Goal: Task Accomplishment & Management: Use online tool/utility

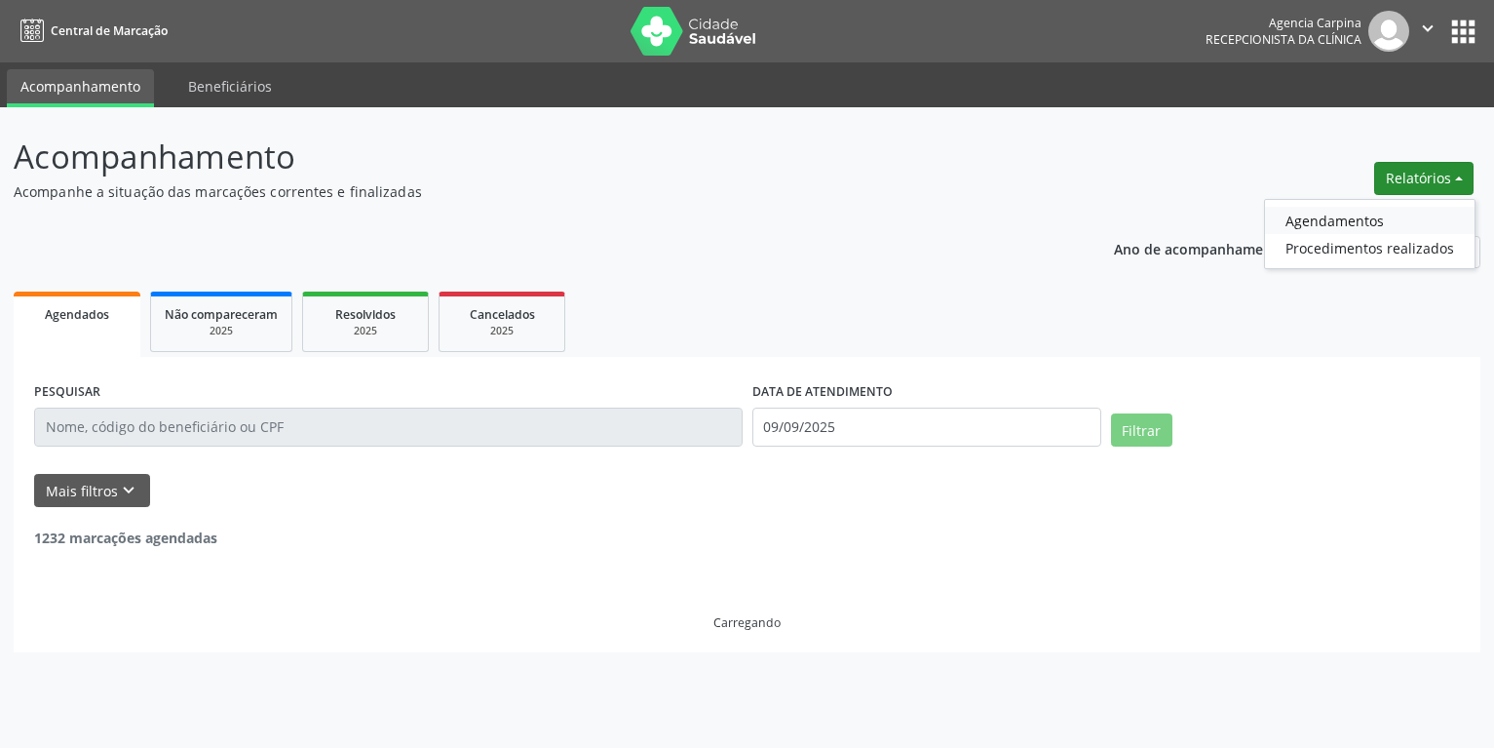
click at [1352, 211] on link "Agendamentos" at bounding box center [1370, 220] width 210 height 27
select select "8"
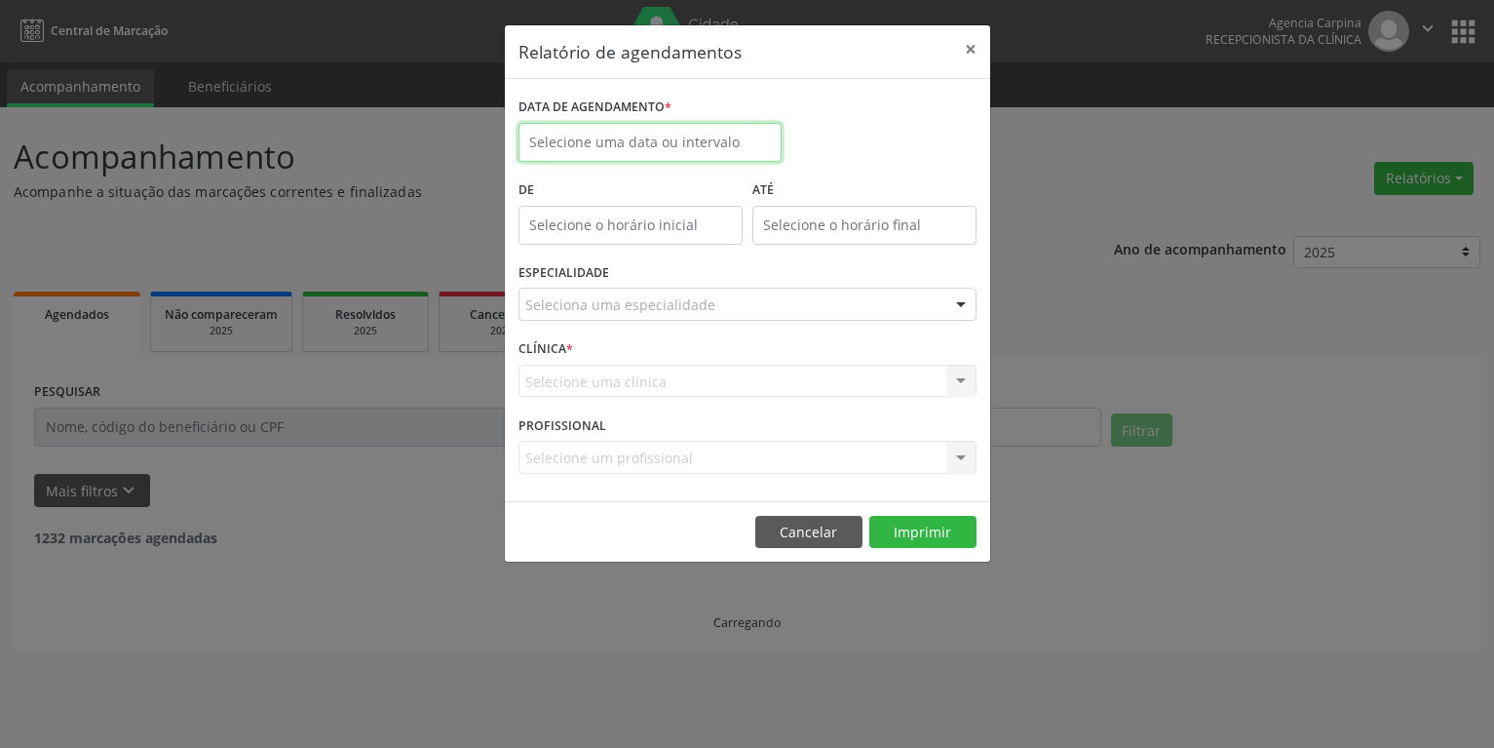
click at [567, 133] on input "text" at bounding box center [649, 142] width 263 height 39
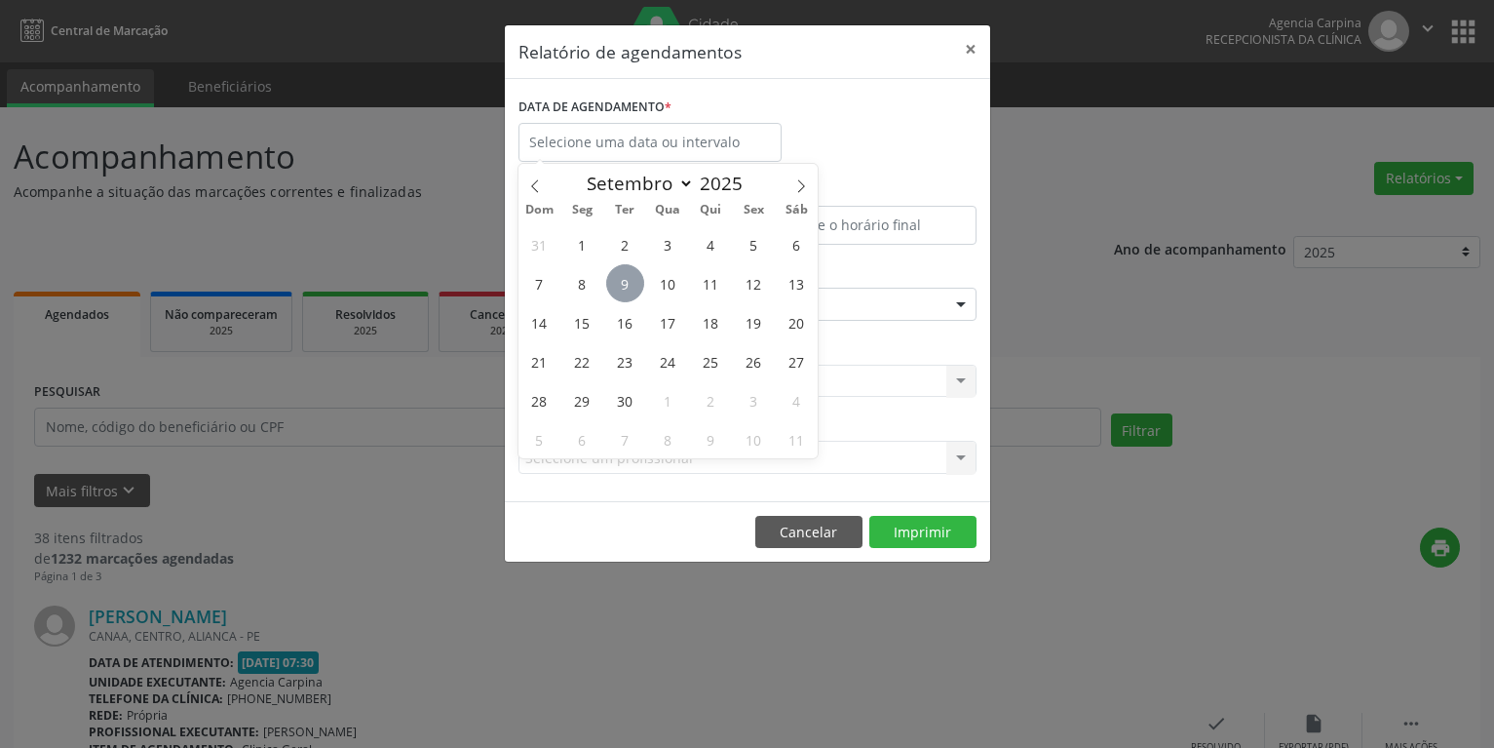
click at [636, 275] on span "9" at bounding box center [625, 283] width 38 height 38
type input "09/09/2025"
click at [636, 275] on span "9" at bounding box center [625, 283] width 38 height 38
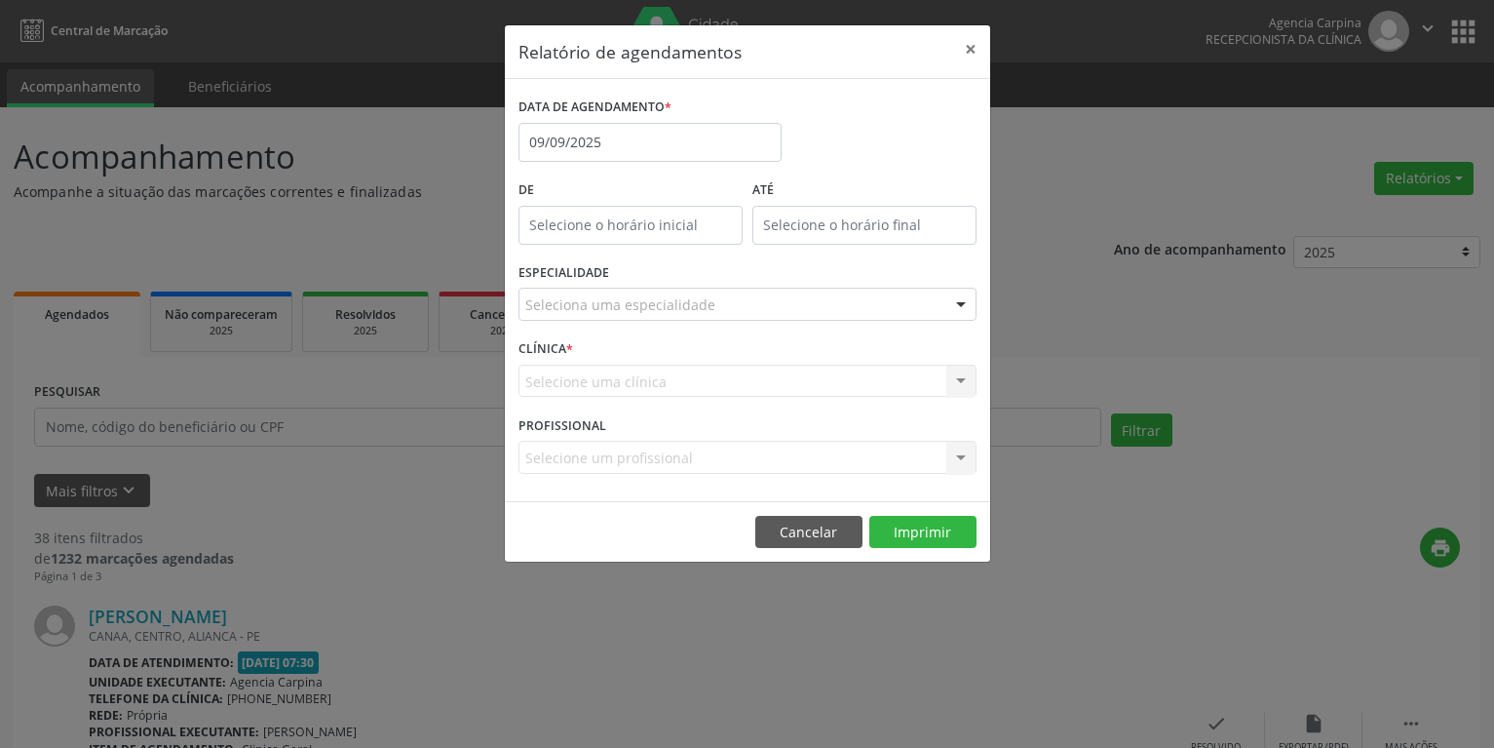
click at [667, 318] on div "Seleciona uma especialidade" at bounding box center [747, 304] width 458 height 33
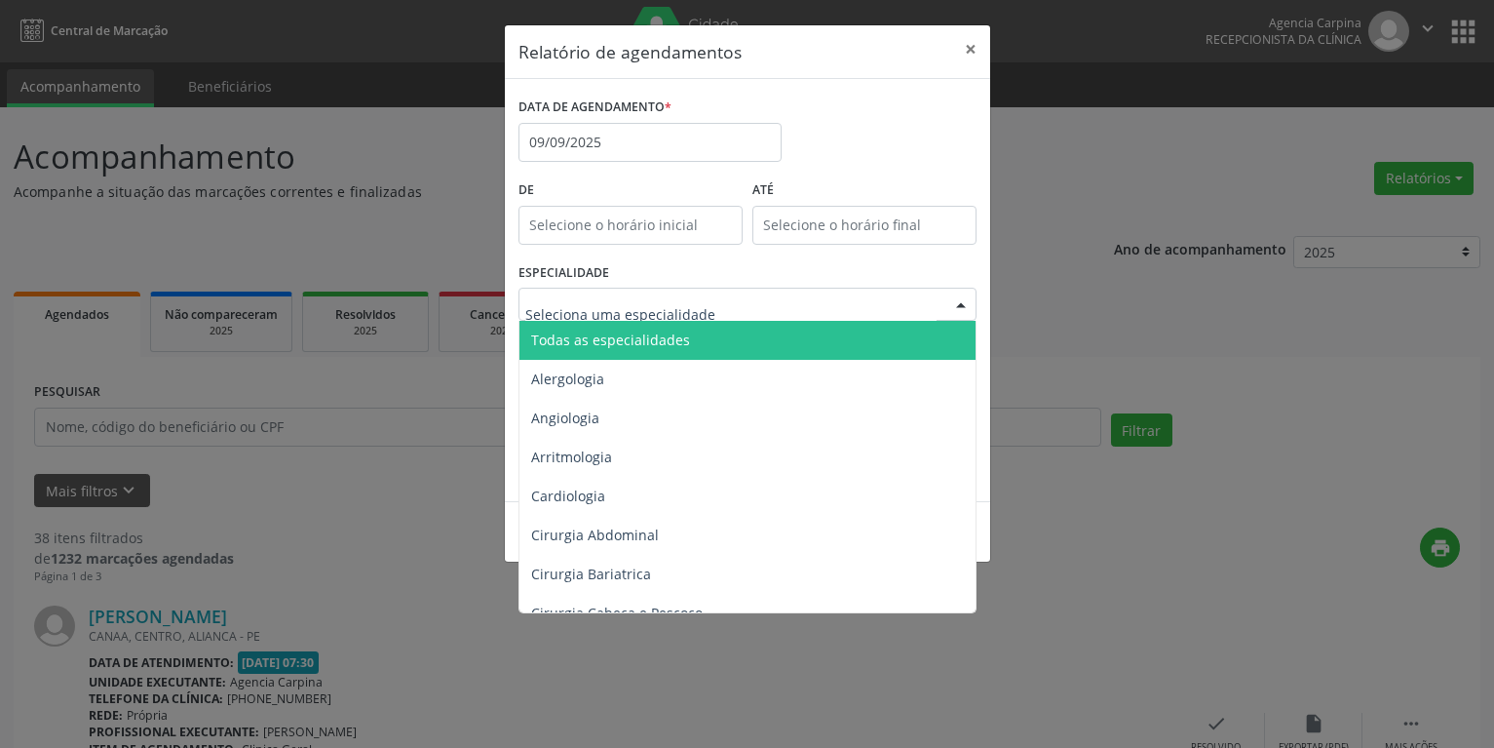
click at [660, 347] on span "Todas as especialidades" at bounding box center [610, 339] width 159 height 19
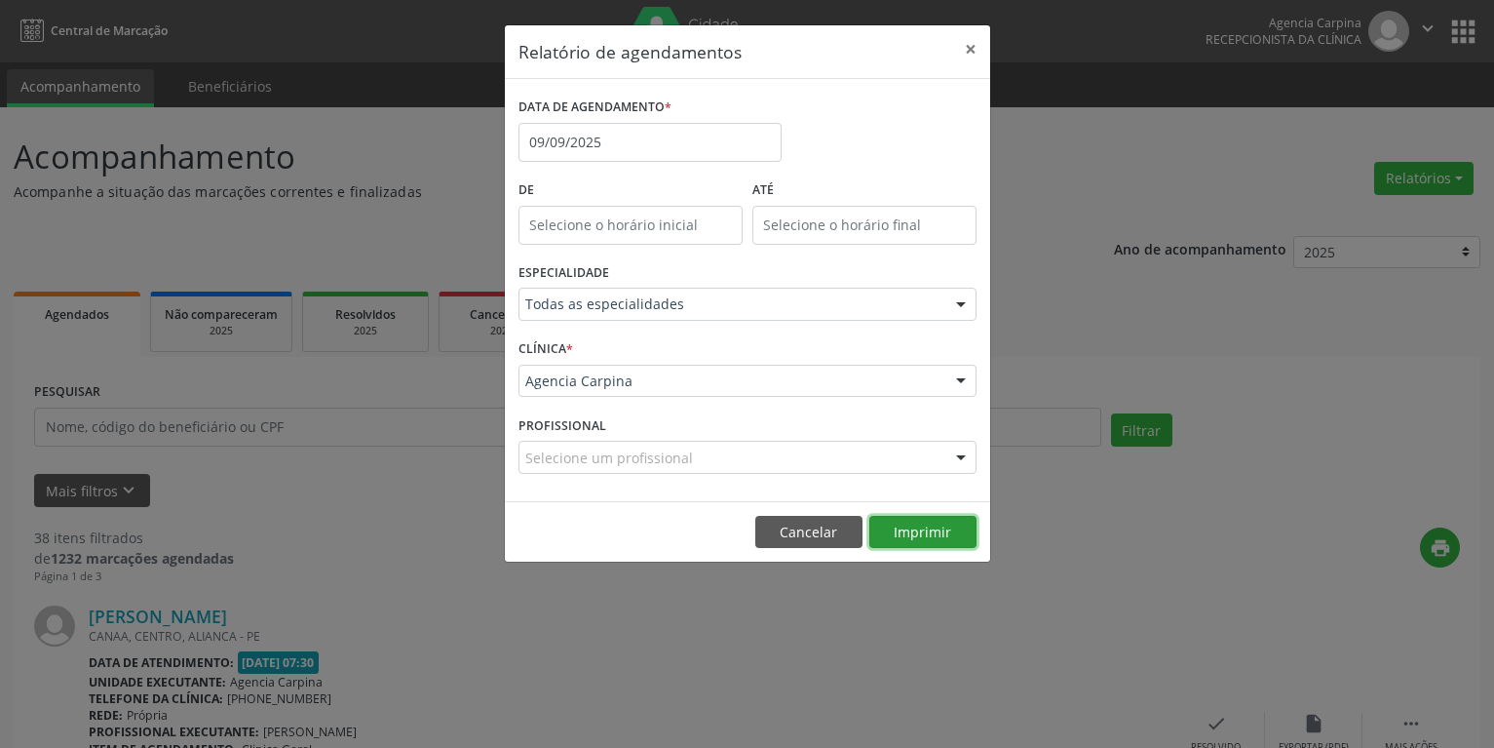
click at [913, 525] on button "Imprimir" at bounding box center [922, 532] width 107 height 33
click at [668, 135] on input "09/09/2025" at bounding box center [649, 142] width 263 height 39
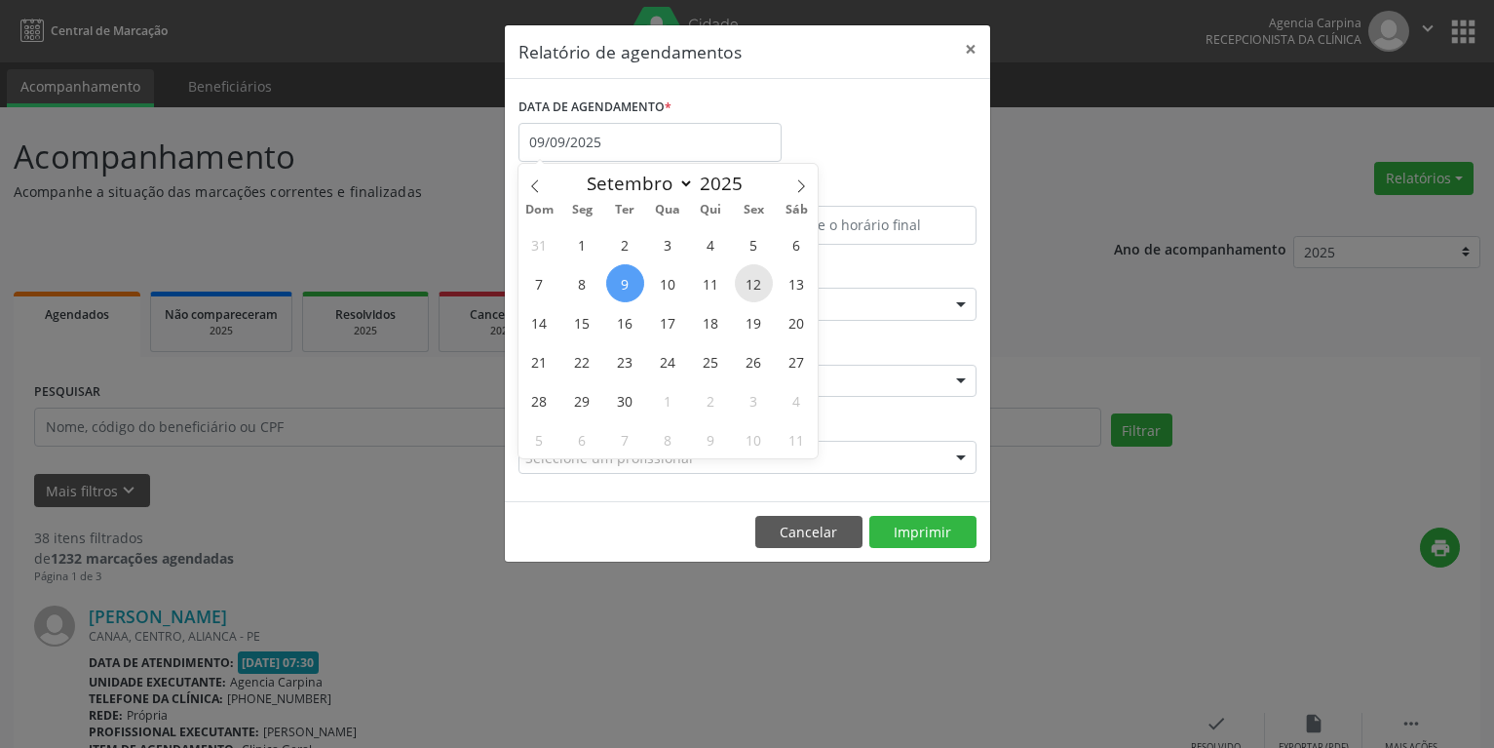
click at [755, 291] on span "12" at bounding box center [754, 283] width 38 height 38
type input "[DATE]"
click at [755, 291] on span "12" at bounding box center [754, 283] width 38 height 38
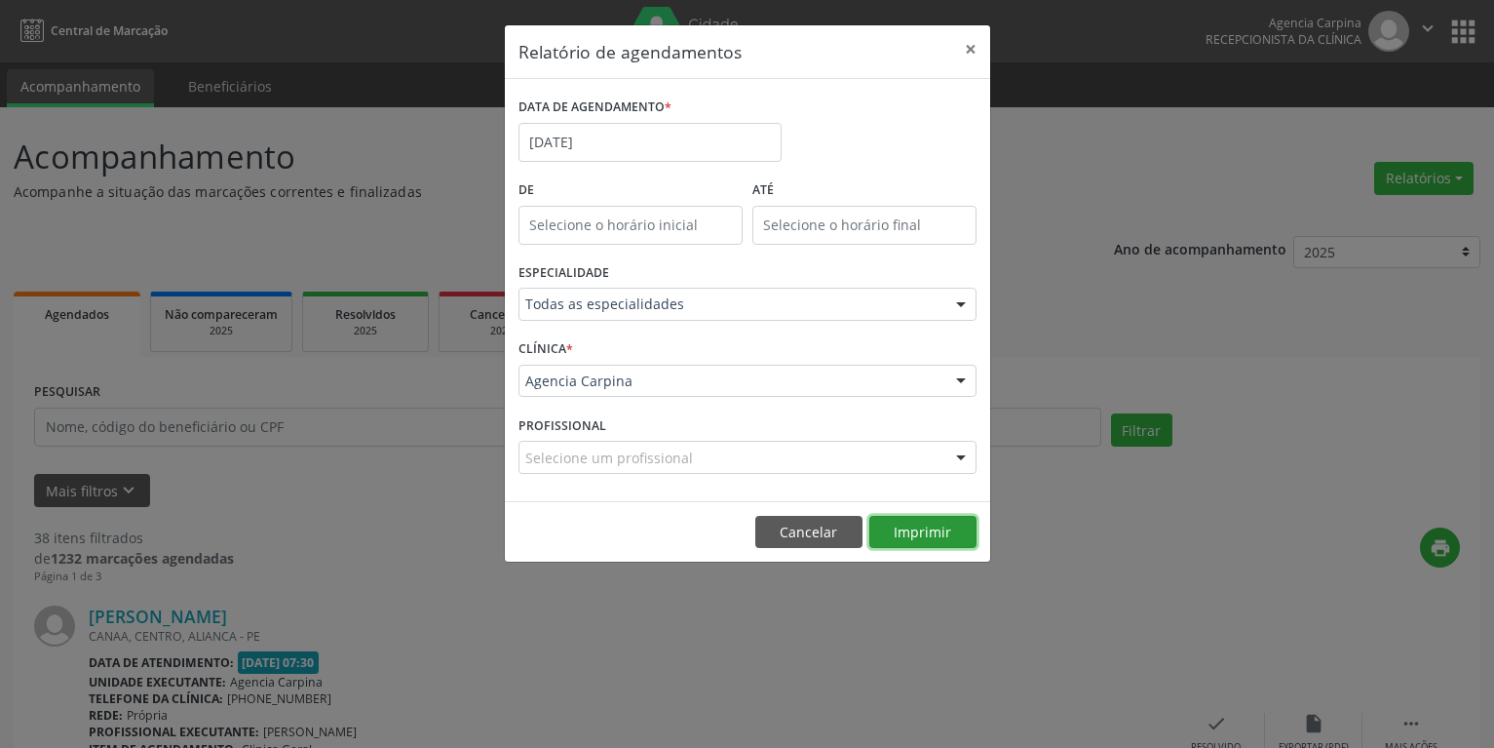
click at [927, 534] on button "Imprimir" at bounding box center [922, 532] width 107 height 33
click at [655, 126] on input "[DATE]" at bounding box center [649, 142] width 263 height 39
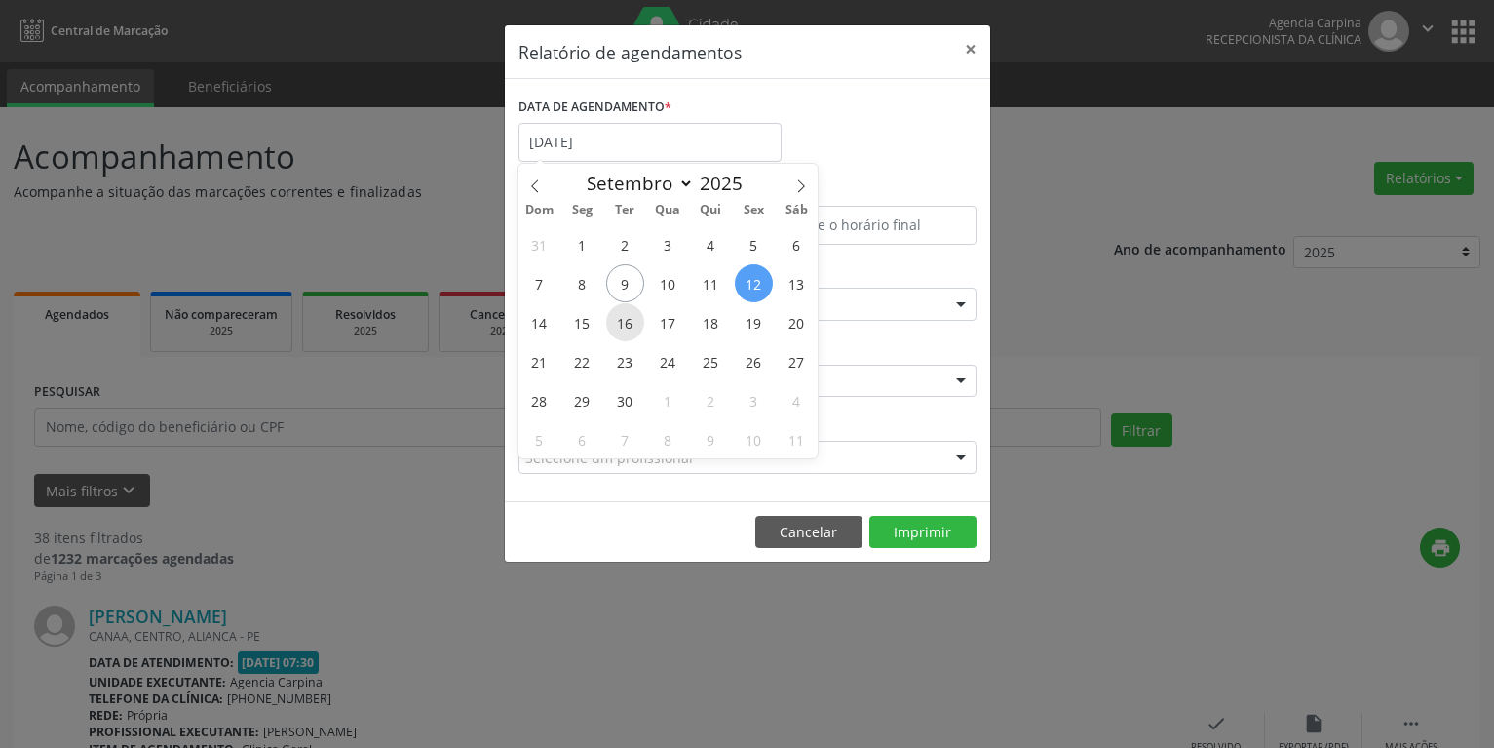
click at [632, 314] on span "16" at bounding box center [625, 322] width 38 height 38
type input "[DATE]"
click at [632, 314] on span "16" at bounding box center [625, 322] width 38 height 38
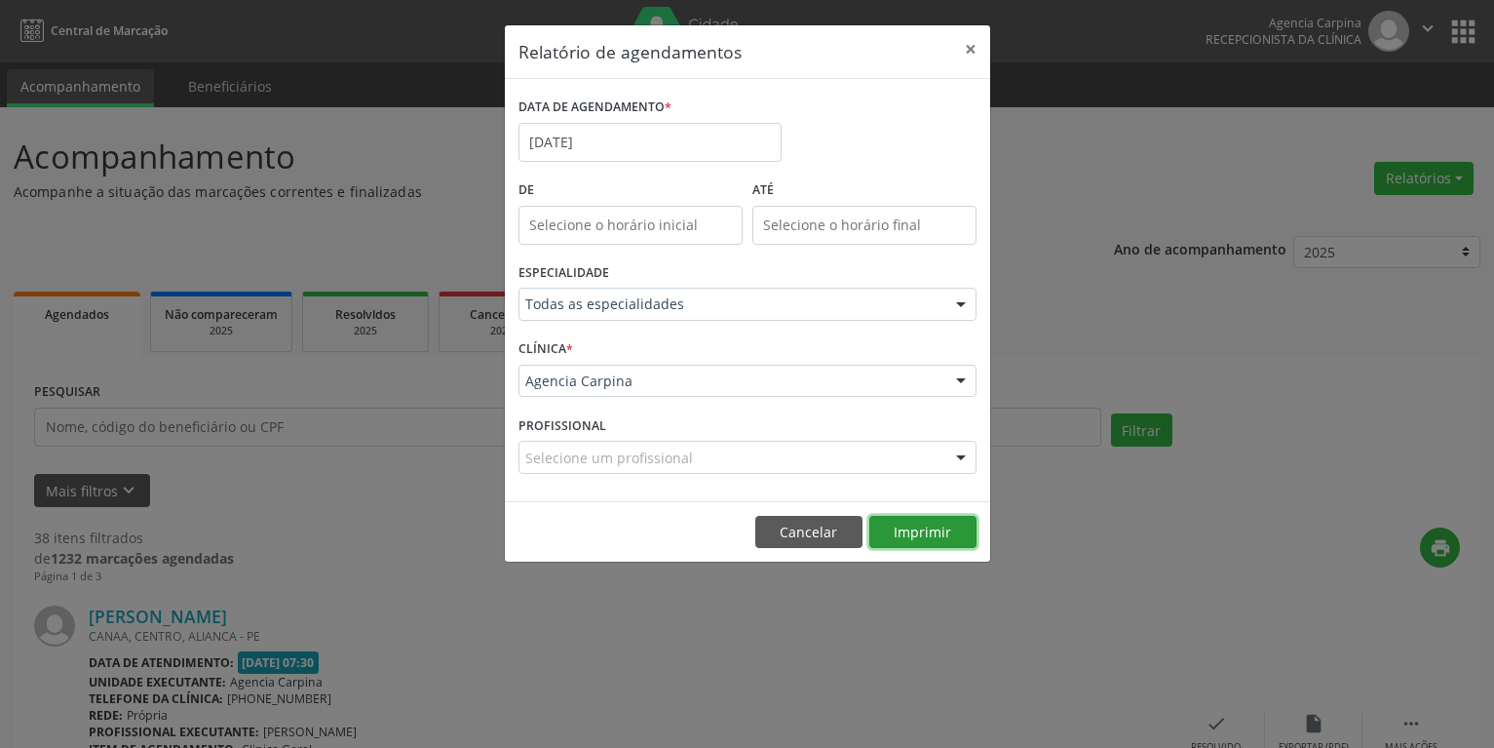
click at [953, 536] on button "Imprimir" at bounding box center [922, 532] width 107 height 33
click at [968, 48] on button "×" at bounding box center [970, 49] width 39 height 48
